Goal: Find contact information: Find contact information

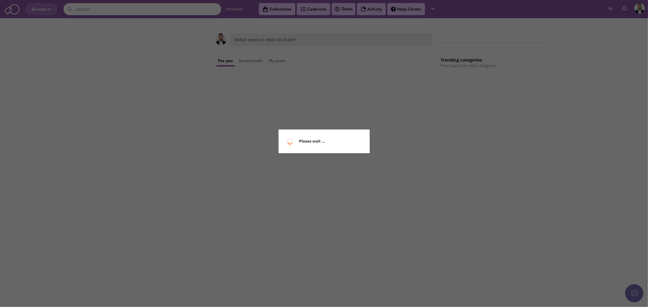
click at [150, 10] on div "Please wait ..." at bounding box center [324, 153] width 648 height 307
click at [131, 12] on div "Please wait ..." at bounding box center [324, 153] width 648 height 307
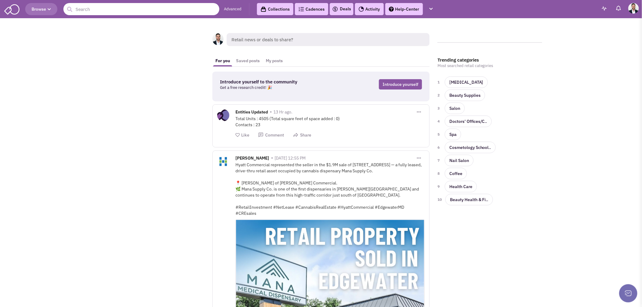
click at [109, 13] on input "text" at bounding box center [141, 9] width 156 height 12
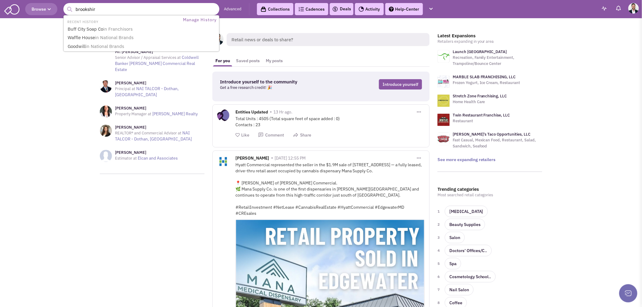
type input "brookshire"
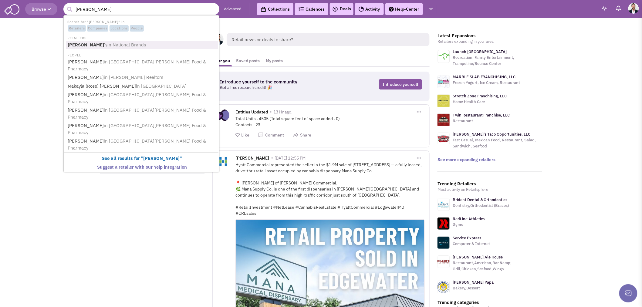
click at [92, 46] on link "Brookshire 's in National Brands" at bounding box center [142, 45] width 152 height 8
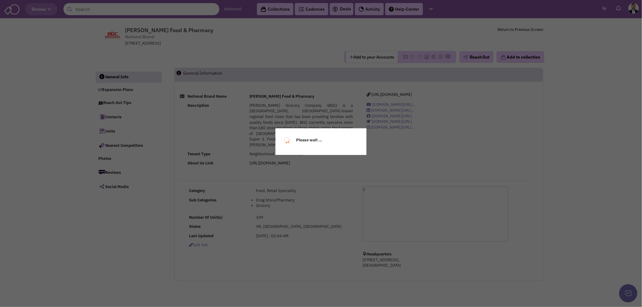
select select
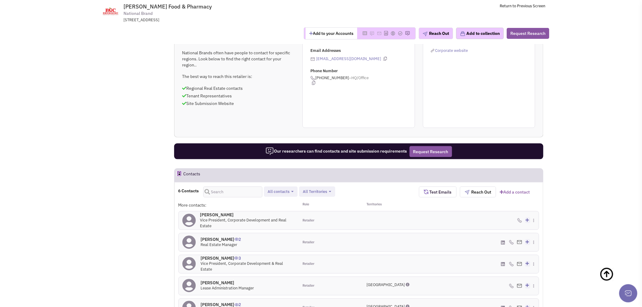
scroll to position [270, 0]
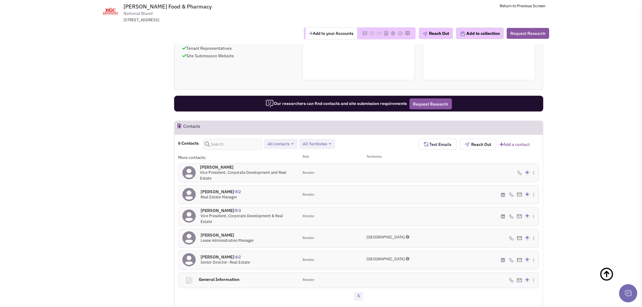
click at [223, 165] on h4 "[PERSON_NAME] 0" at bounding box center [247, 167] width 95 height 5
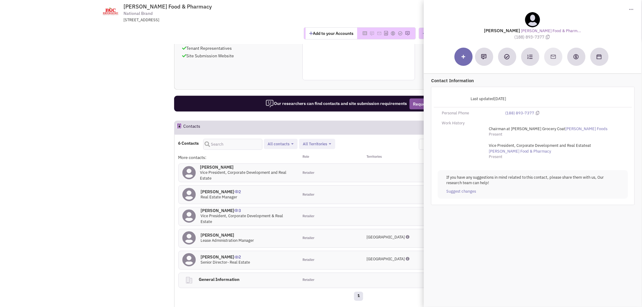
click at [207, 189] on h4 "[PERSON_NAME] 2" at bounding box center [221, 191] width 40 height 5
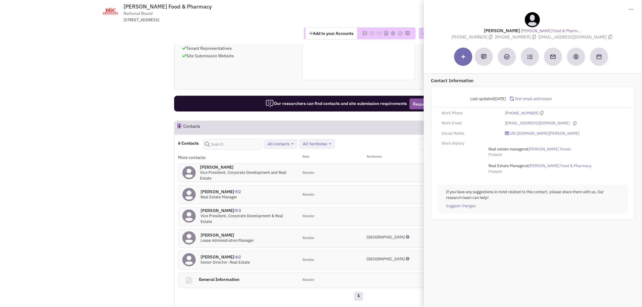
click at [221, 214] on span "Vice President, Corporate Development & Real Estate" at bounding box center [242, 219] width 83 height 11
click at [216, 208] on h4 "[PERSON_NAME] 3" at bounding box center [248, 210] width 94 height 5
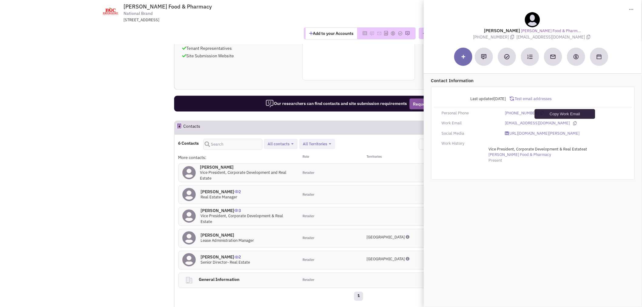
click at [574, 124] on icon at bounding box center [575, 123] width 3 height 4
drag, startPoint x: 126, startPoint y: 138, endPoint x: 130, endPoint y: 178, distance: 40.0
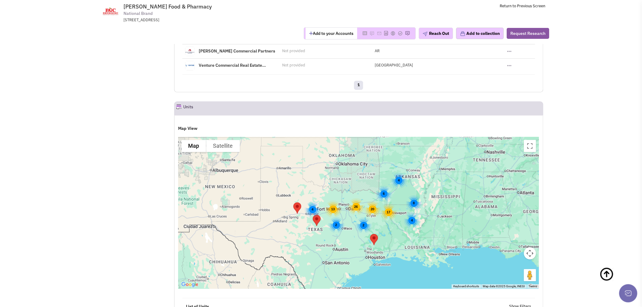
scroll to position [607, 0]
